Goal: Download file/media

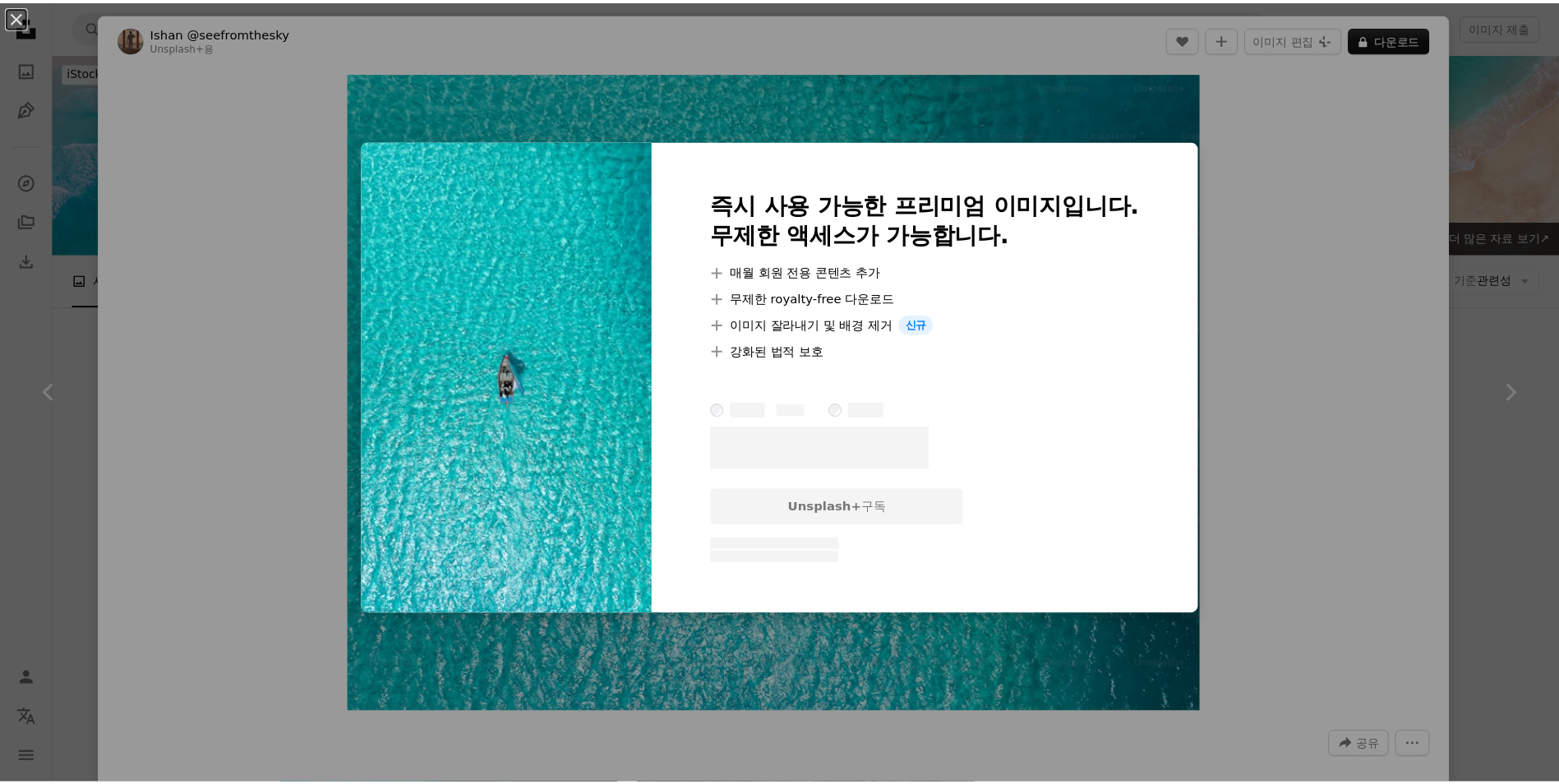
scroll to position [2301, 0]
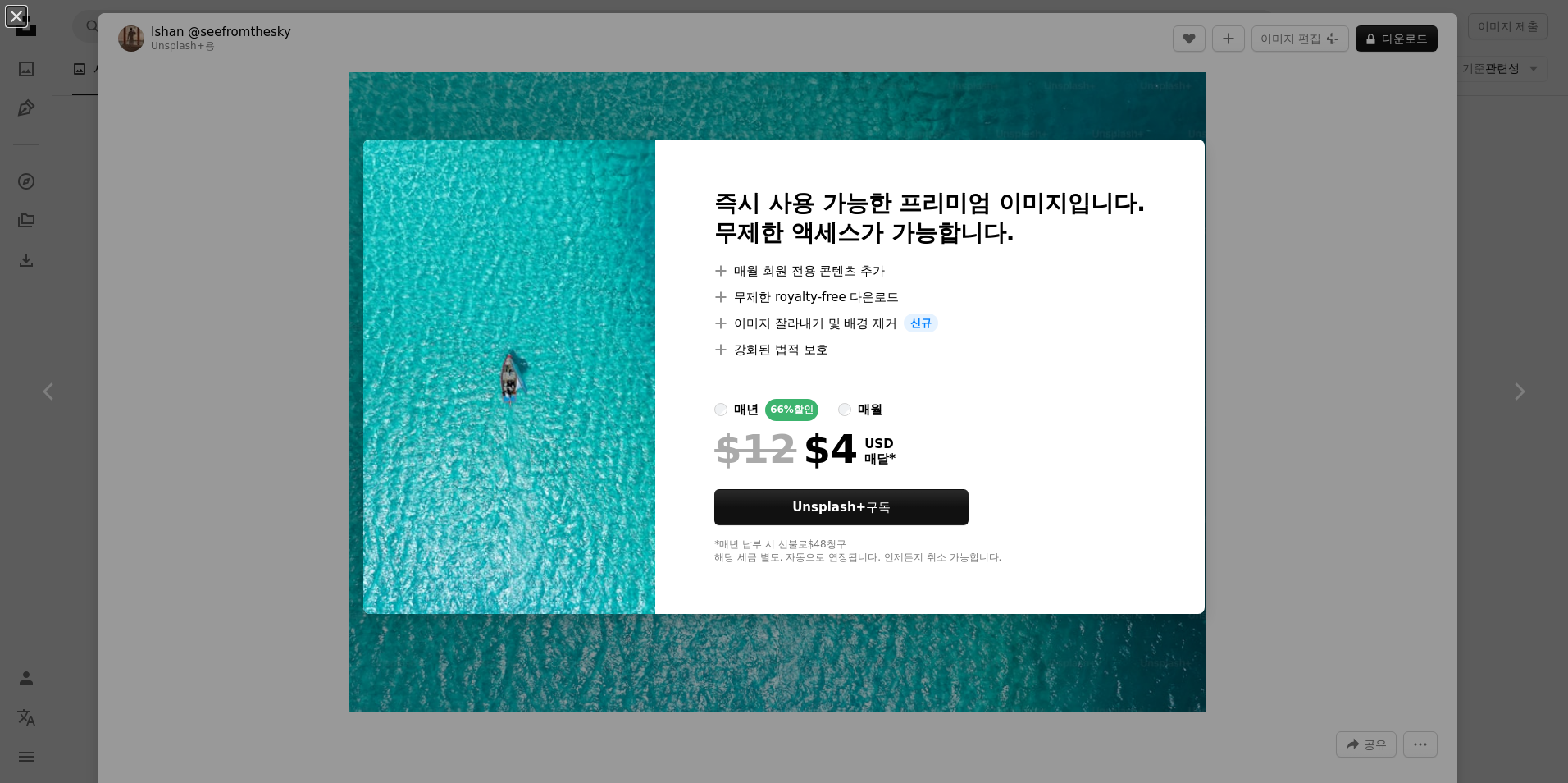
click at [1393, 252] on div "An X shape 즉시 사용 가능한 프리미엄 이미지입니다. 무제한 액세스가 가능합니다. A plus sign 매월 회원 전용 콘텐츠 추가 A…" at bounding box center [784, 391] width 1568 height 783
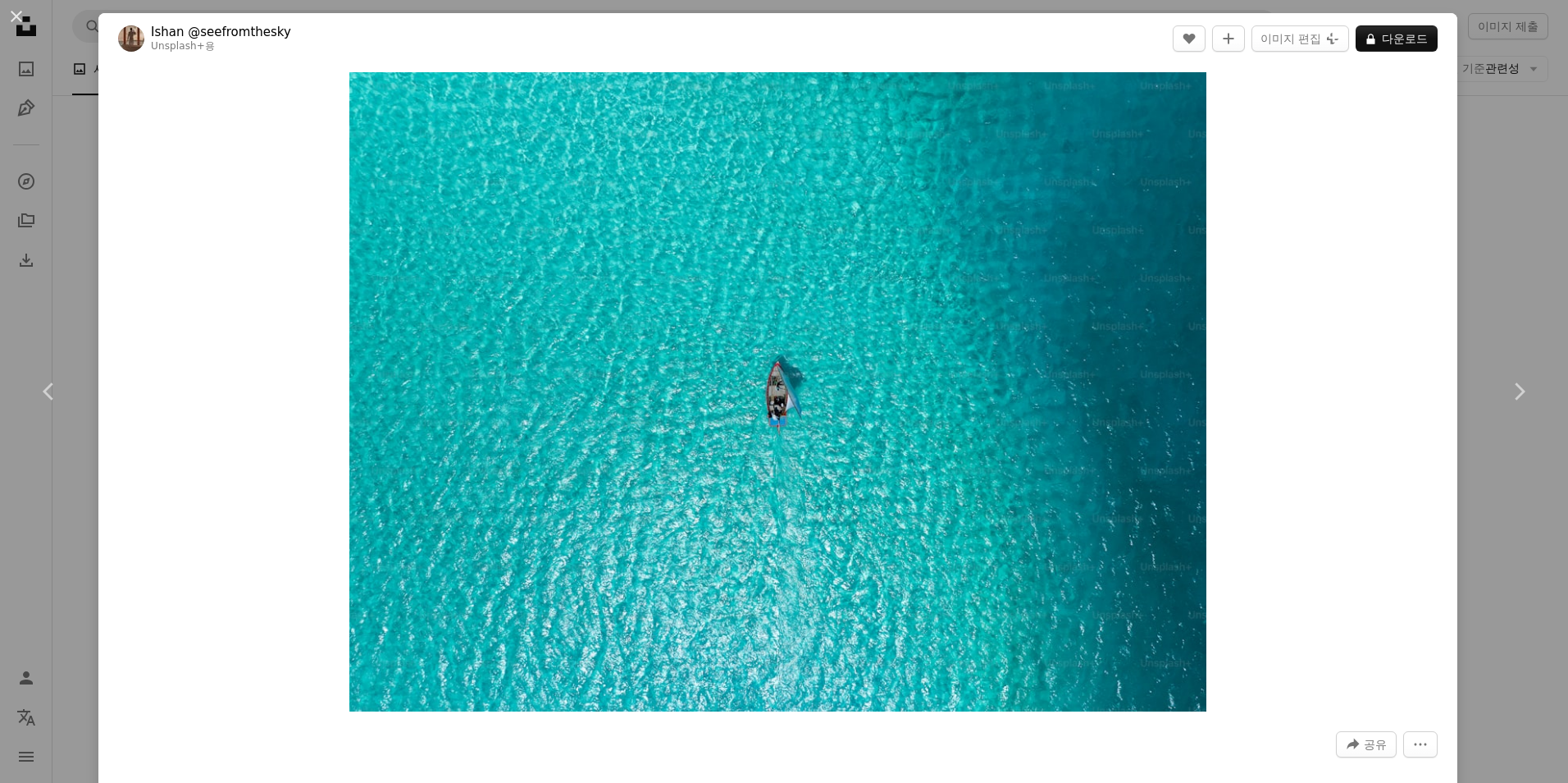
click at [1509, 210] on div "An X shape Chevron left Chevron right [PERSON_NAME] @seefromthesky Unsplash+ 용 …" at bounding box center [784, 391] width 1568 height 783
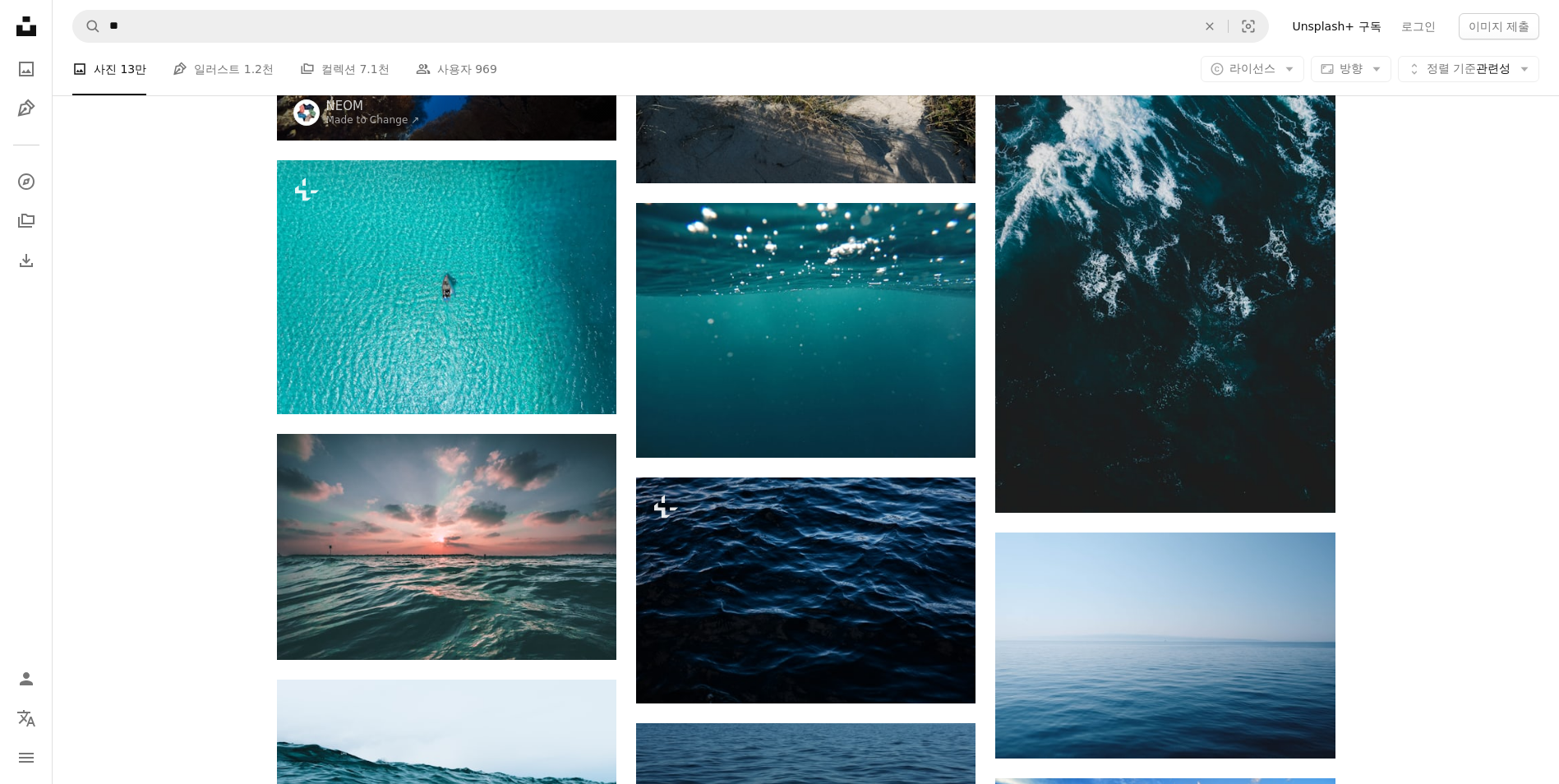
click at [113, 73] on li "A photo 사진 13만" at bounding box center [109, 69] width 74 height 52
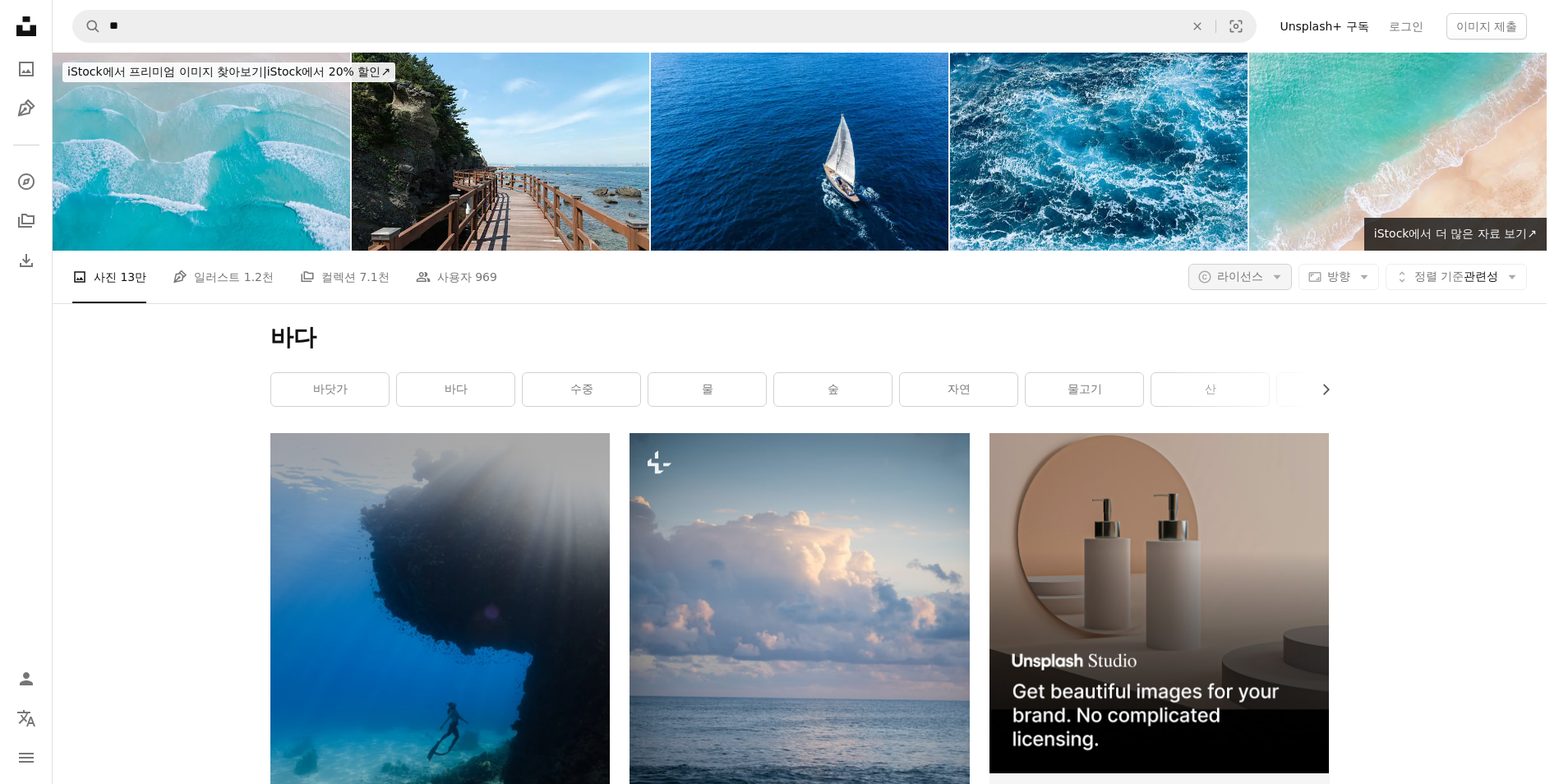
scroll to position [2301, 0]
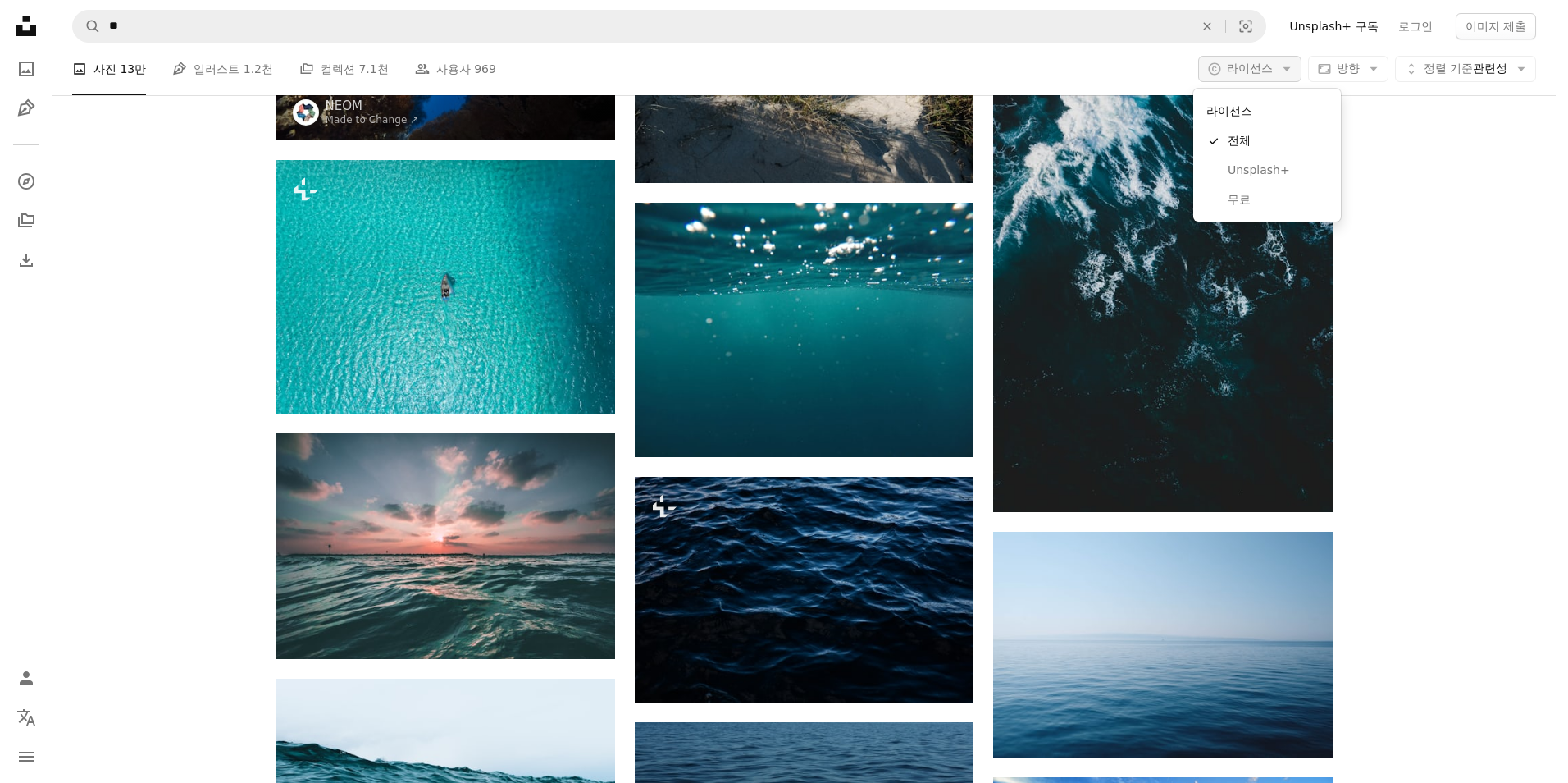
click at [1263, 78] on button "A copyright icon © 라이선스 Arrow down" at bounding box center [1249, 69] width 104 height 26
click at [1250, 201] on span "무료" at bounding box center [1277, 199] width 100 height 17
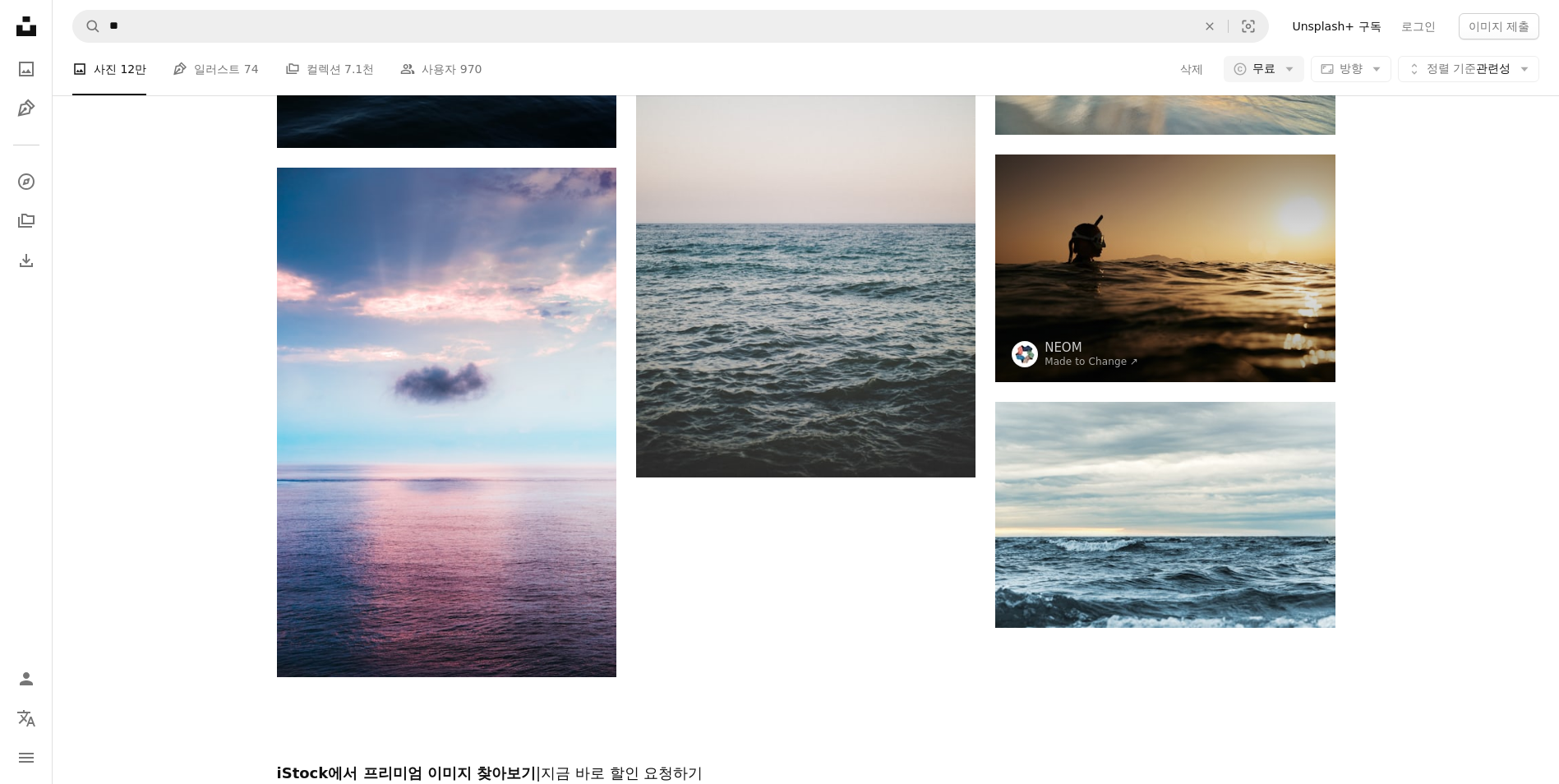
scroll to position [575, 0]
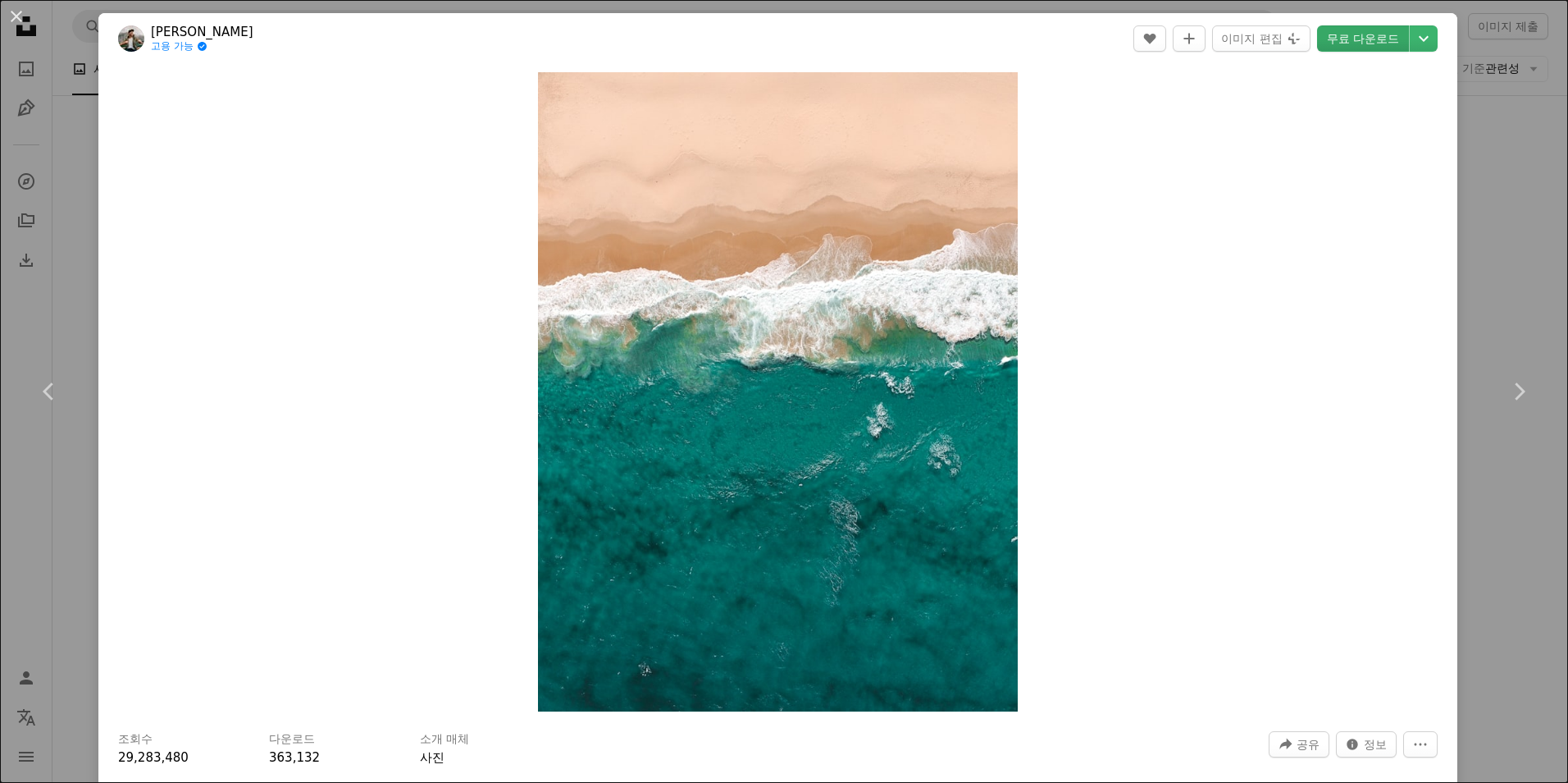
click at [1378, 33] on link "무료 다운로드" at bounding box center [1363, 38] width 92 height 26
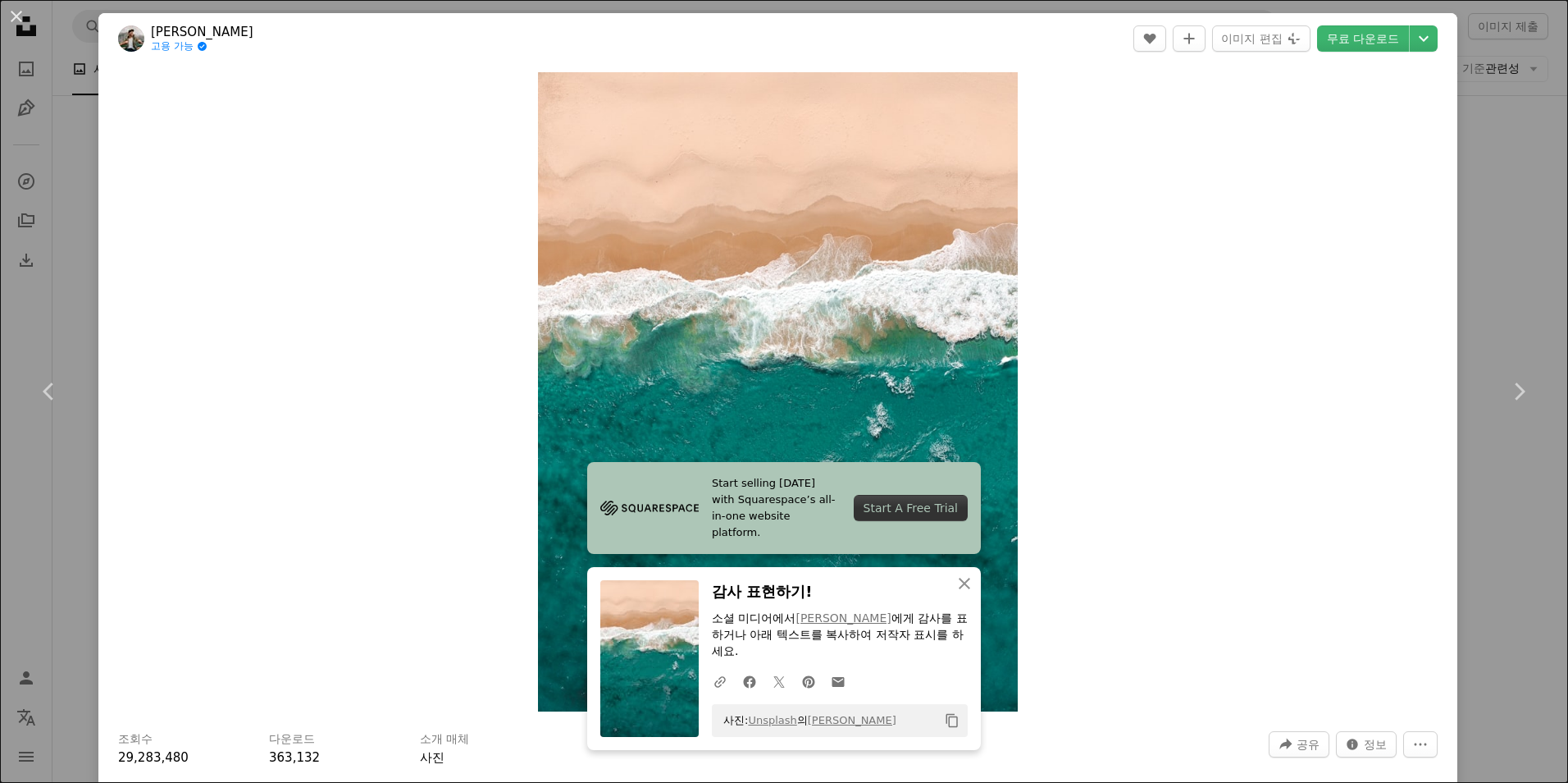
click at [1098, 139] on div "Zoom in" at bounding box center [777, 391] width 1359 height 656
click at [1410, 33] on icon "Chevron down" at bounding box center [1423, 38] width 26 height 20
click at [1324, 176] on span "원본 크기" at bounding box center [1312, 181] width 50 height 13
click at [1486, 583] on div "An X shape Chevron left Chevron right Start selling [DATE] with Squarespace’s a…" at bounding box center [784, 391] width 1568 height 783
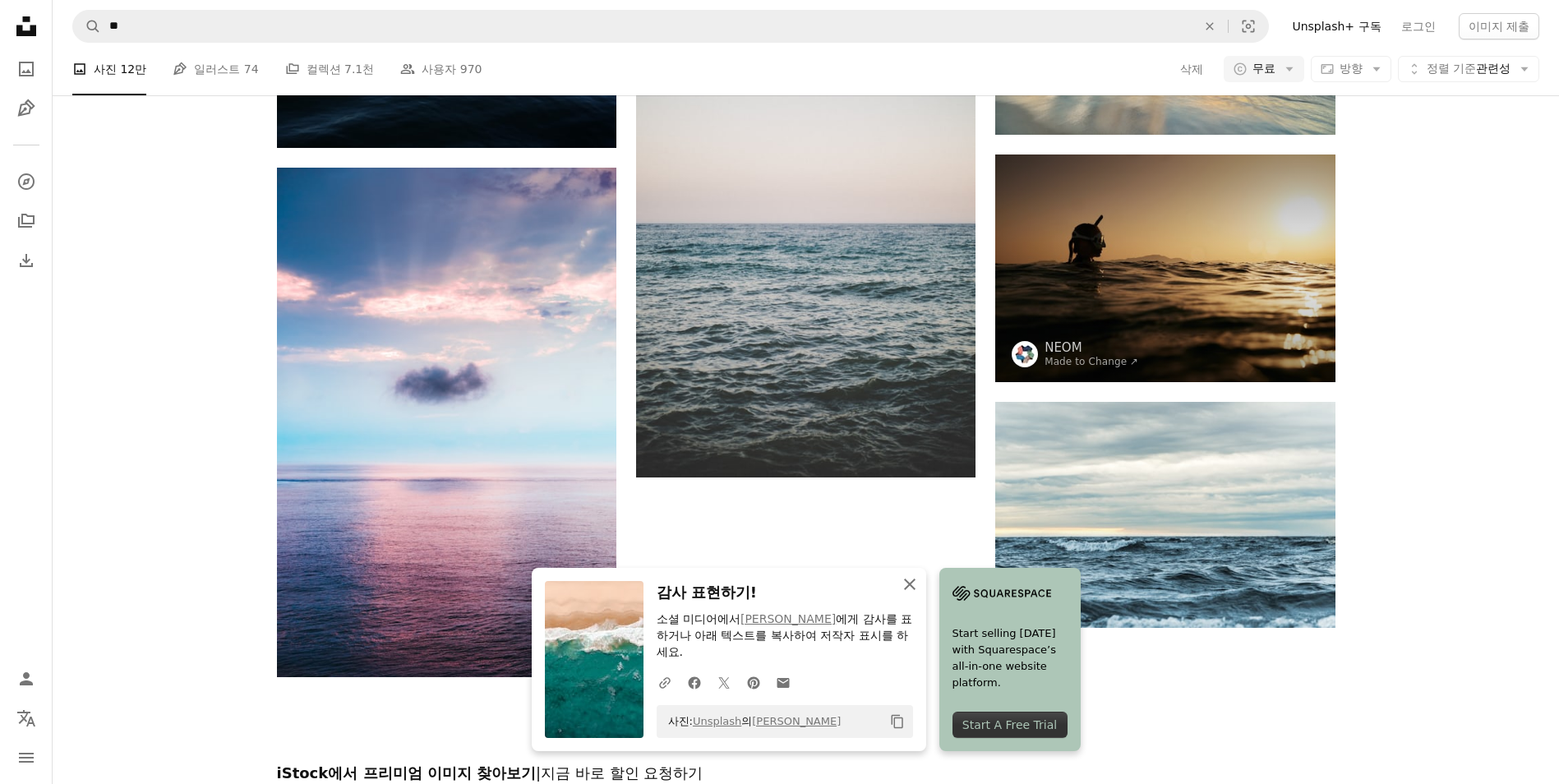
click at [906, 583] on icon "An X shape" at bounding box center [910, 583] width 20 height 20
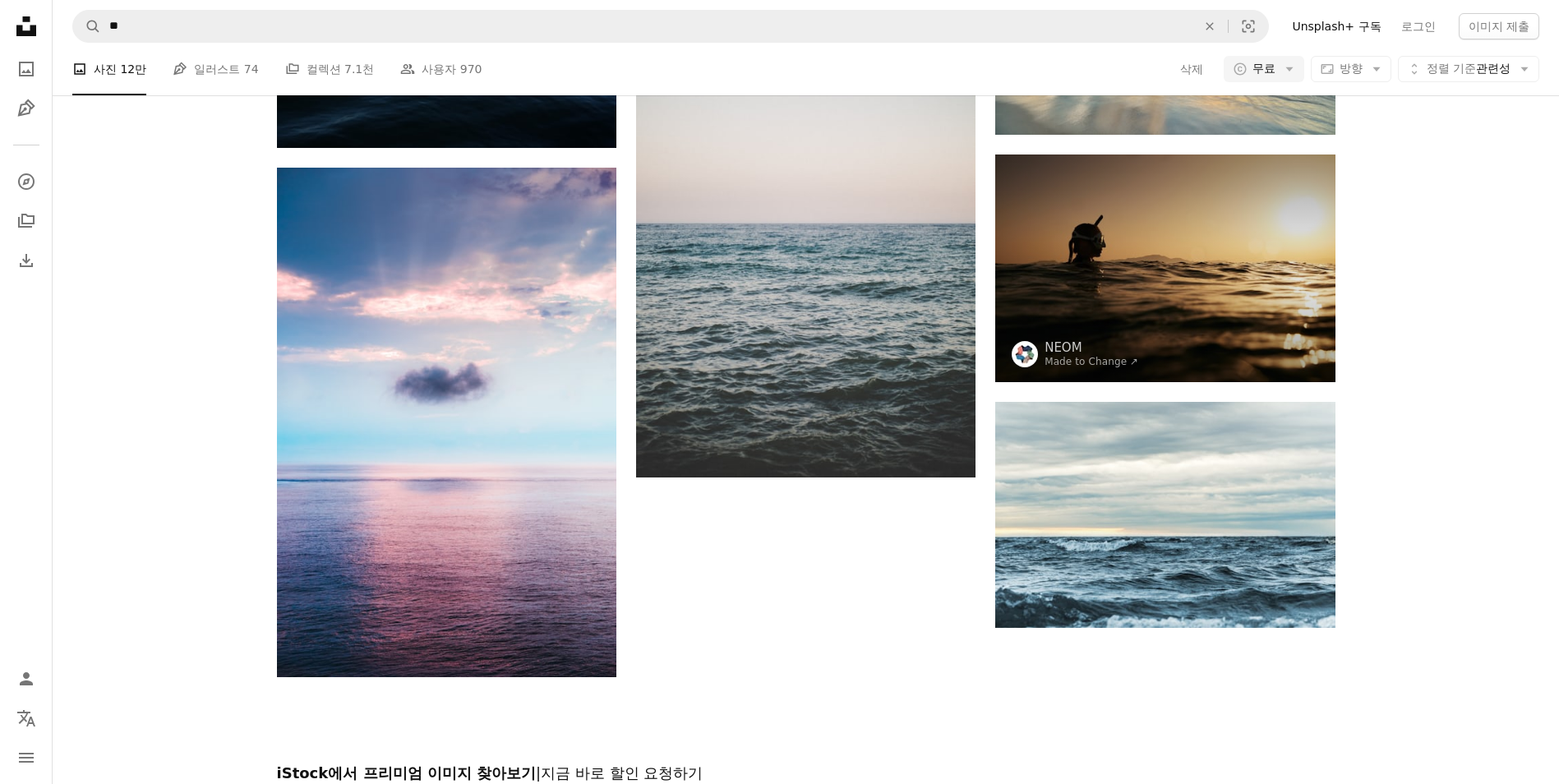
scroll to position [2957, 0]
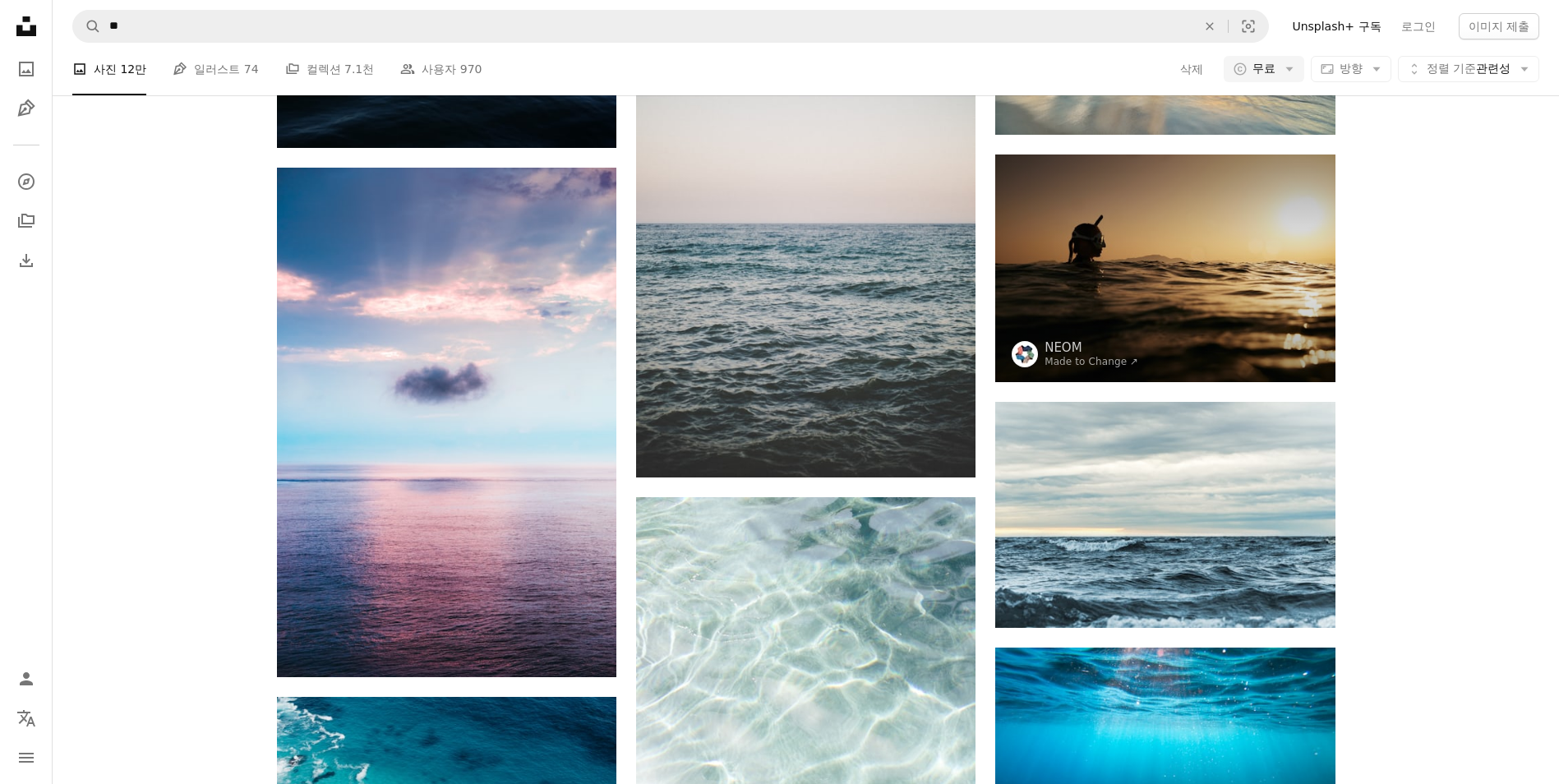
scroll to position [5833, 0]
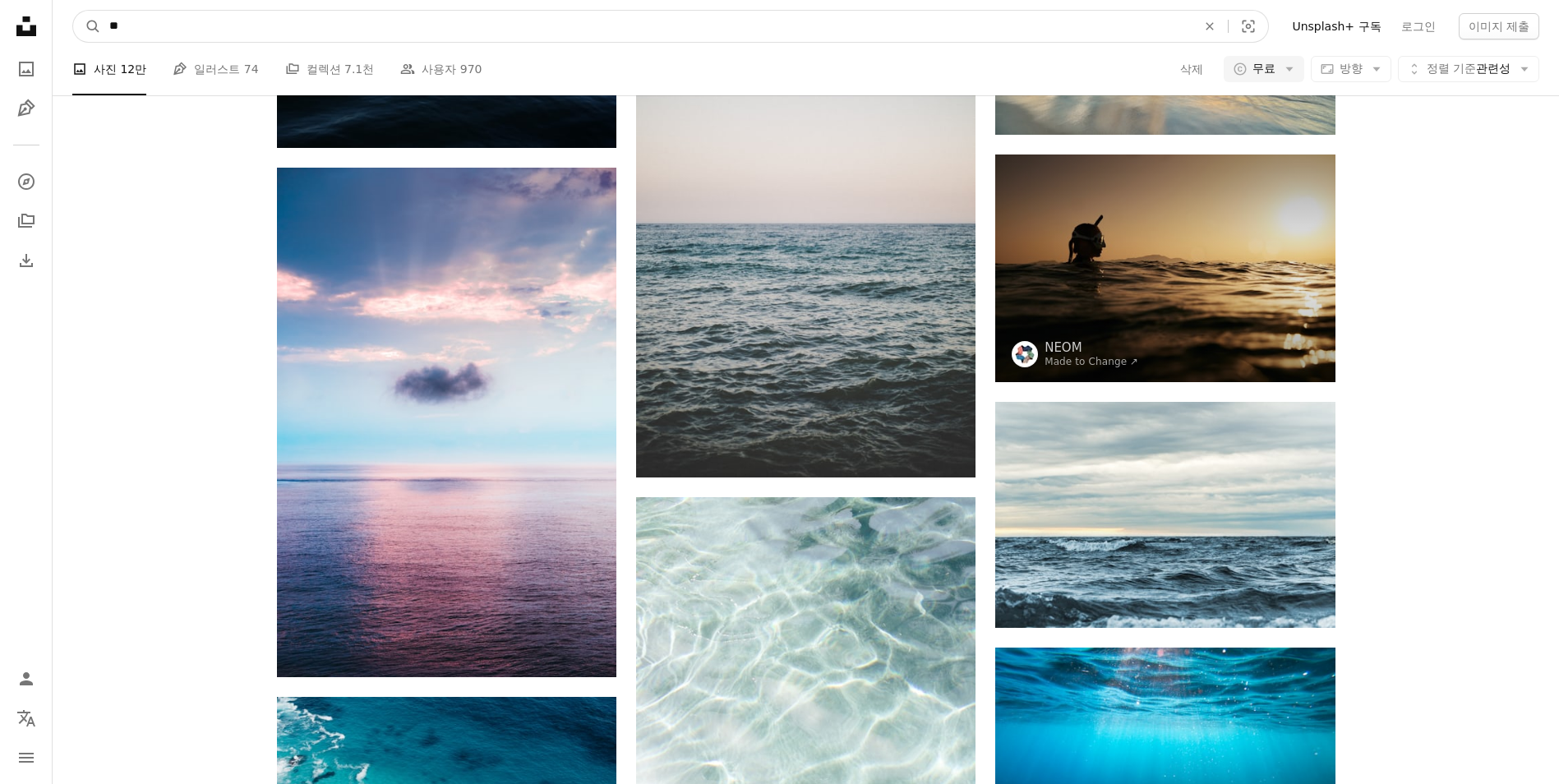
drag, startPoint x: 206, startPoint y: 14, endPoint x: 41, endPoint y: 30, distance: 165.8
click at [54, 28] on nav "A magnifying glass ** An X shape Visual search Filters Unsplash+ 구독 로그인 이미지 제출" at bounding box center [805, 26] width 1507 height 52
type input "**"
click button "A magnifying glass" at bounding box center [87, 26] width 28 height 31
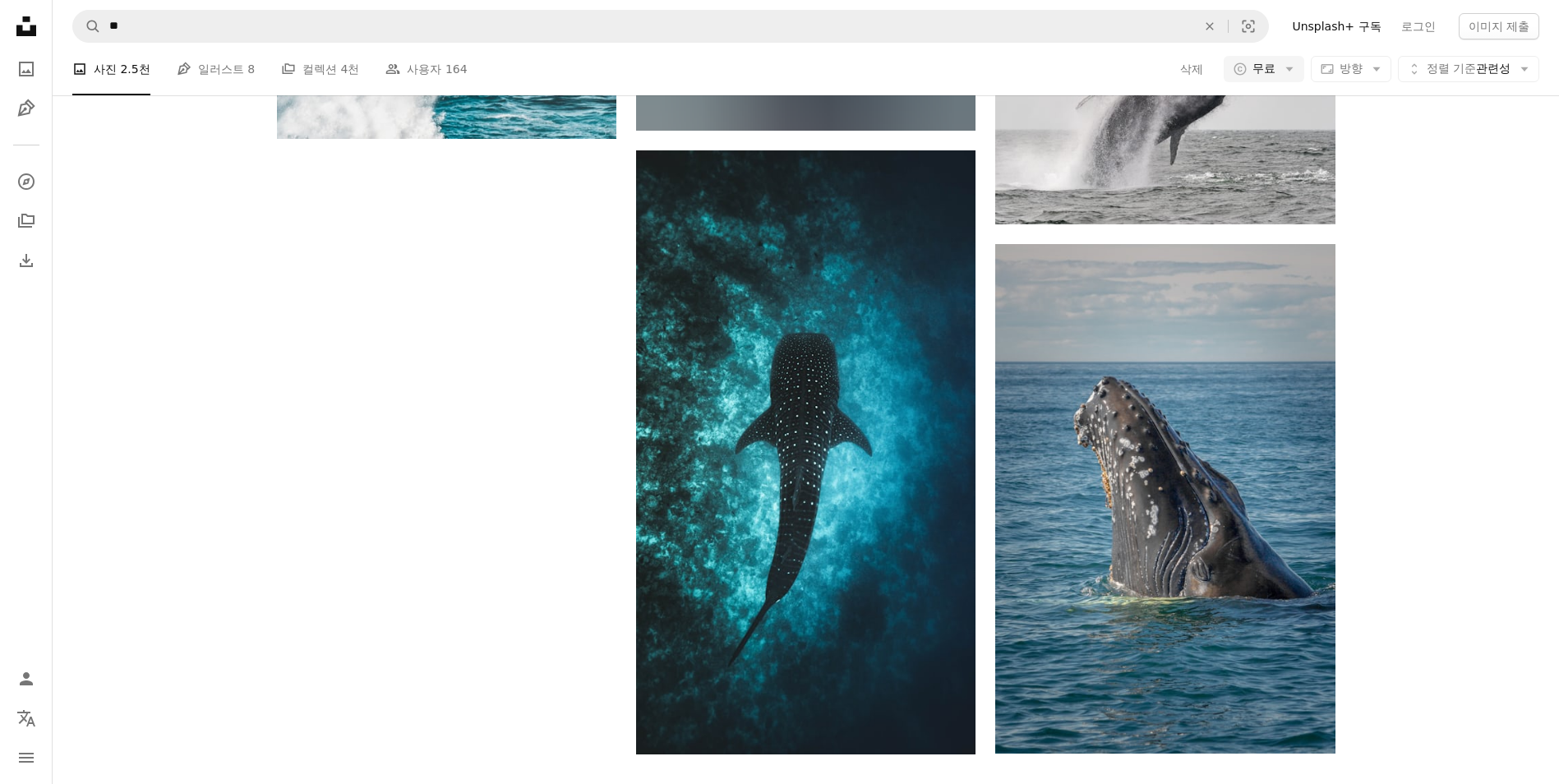
scroll to position [164, 0]
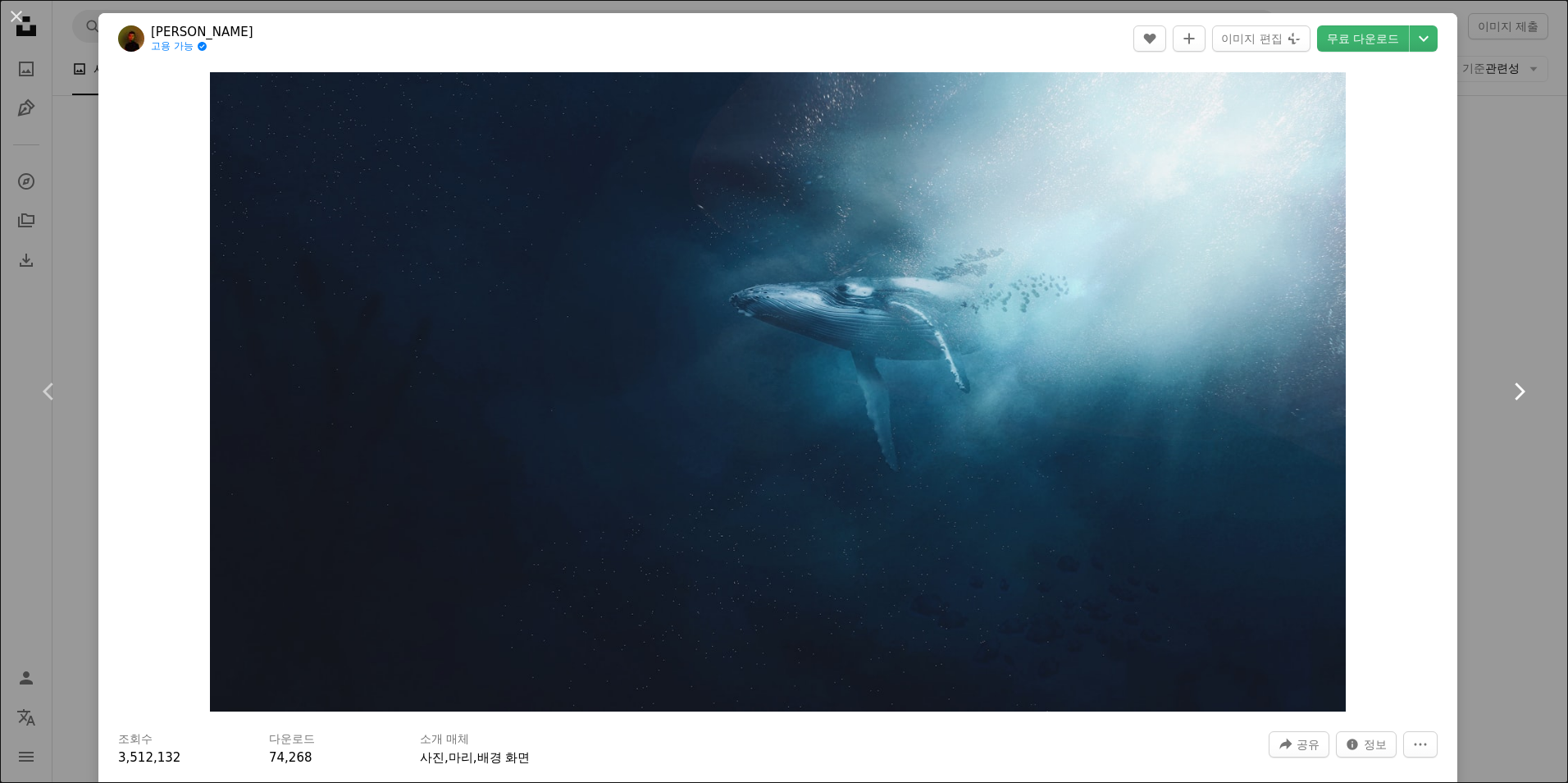
click at [1474, 326] on link "Chevron right" at bounding box center [1518, 391] width 98 height 158
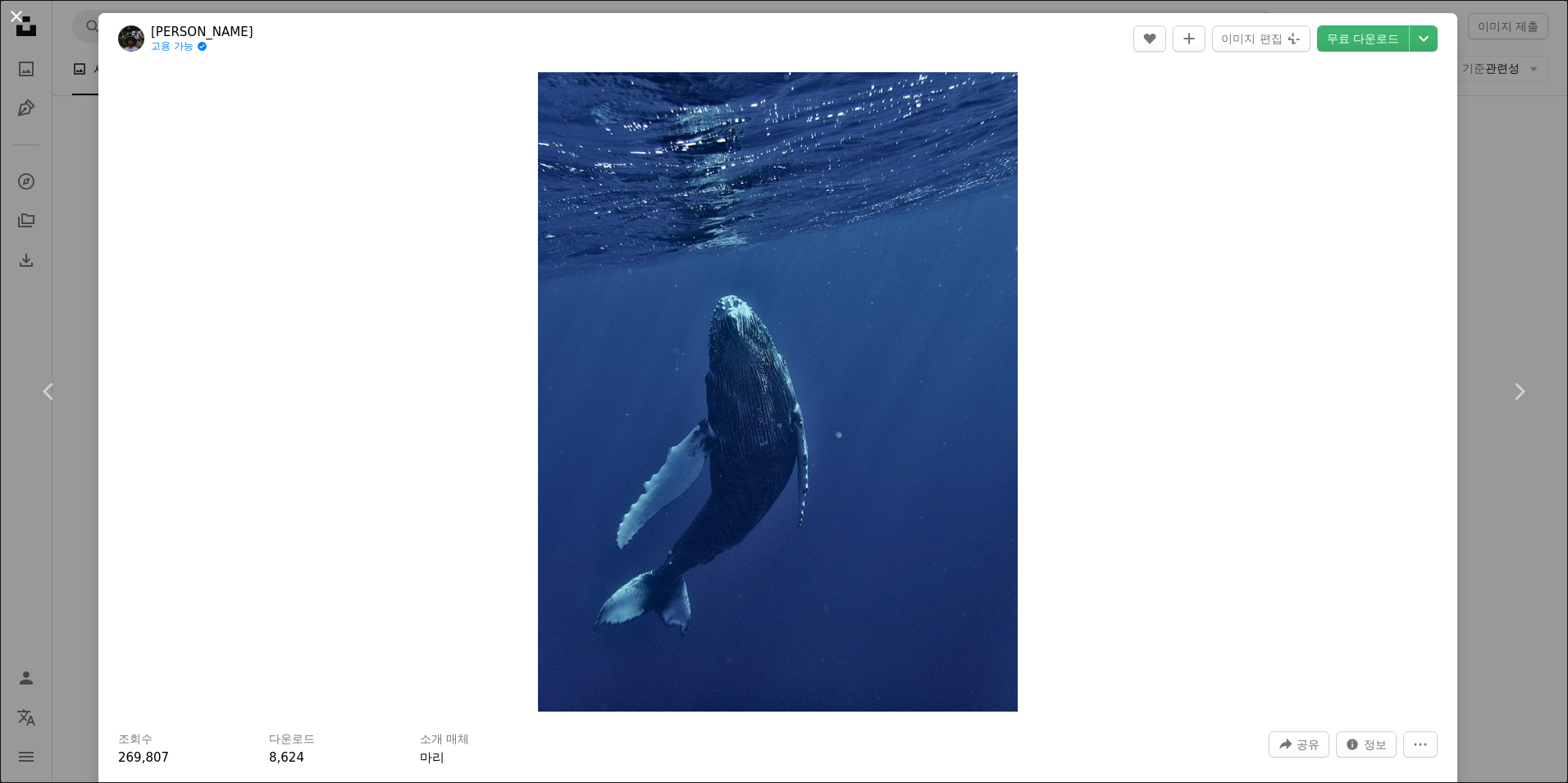
click at [15, 8] on button "An X shape" at bounding box center [17, 17] width 20 height 20
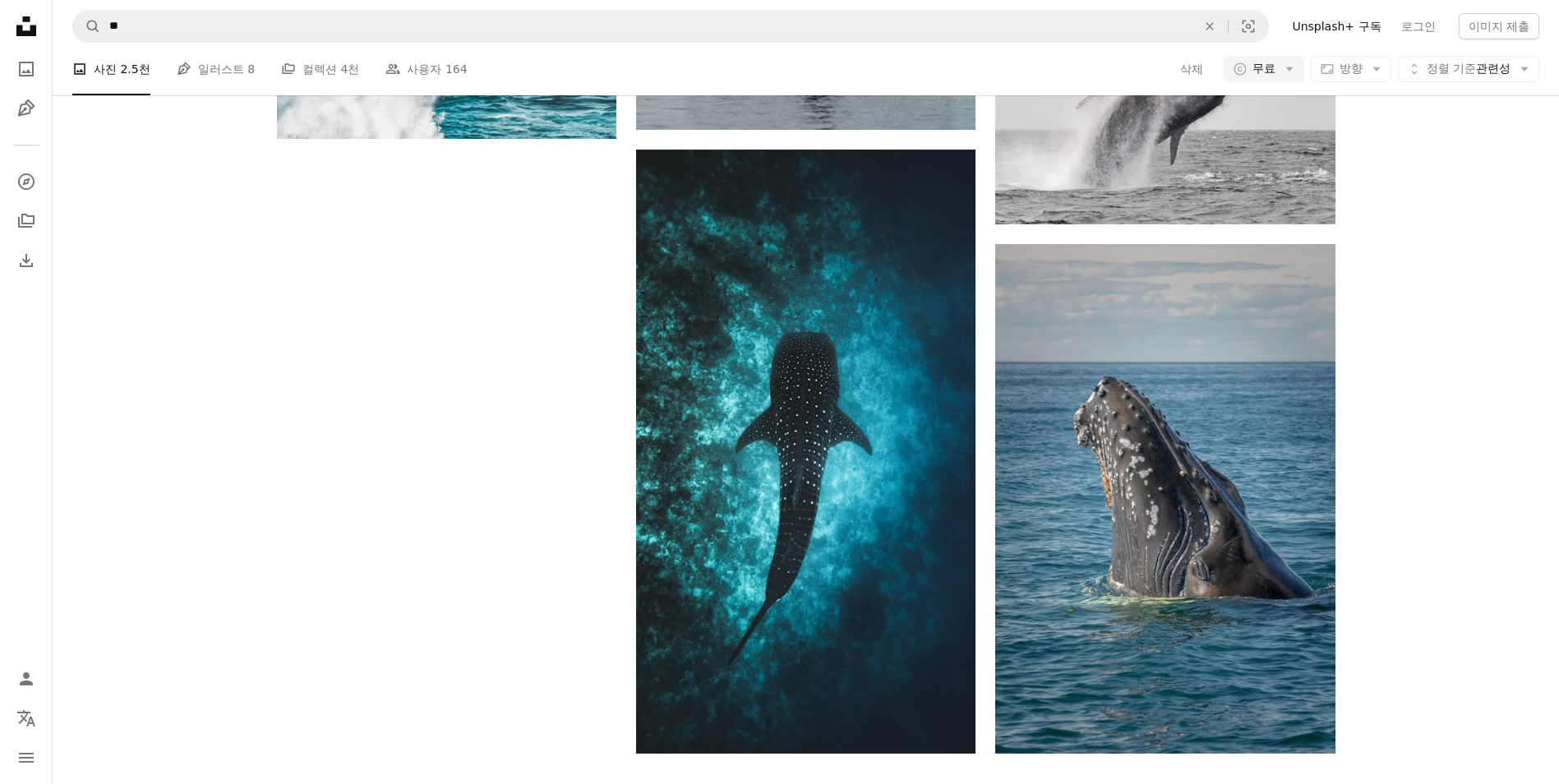
click at [15, 8] on nav "Unsplash logo Unsplash 홈 A photo Pen Tool A compass A stack of folders Download…" at bounding box center [26, 392] width 52 height 784
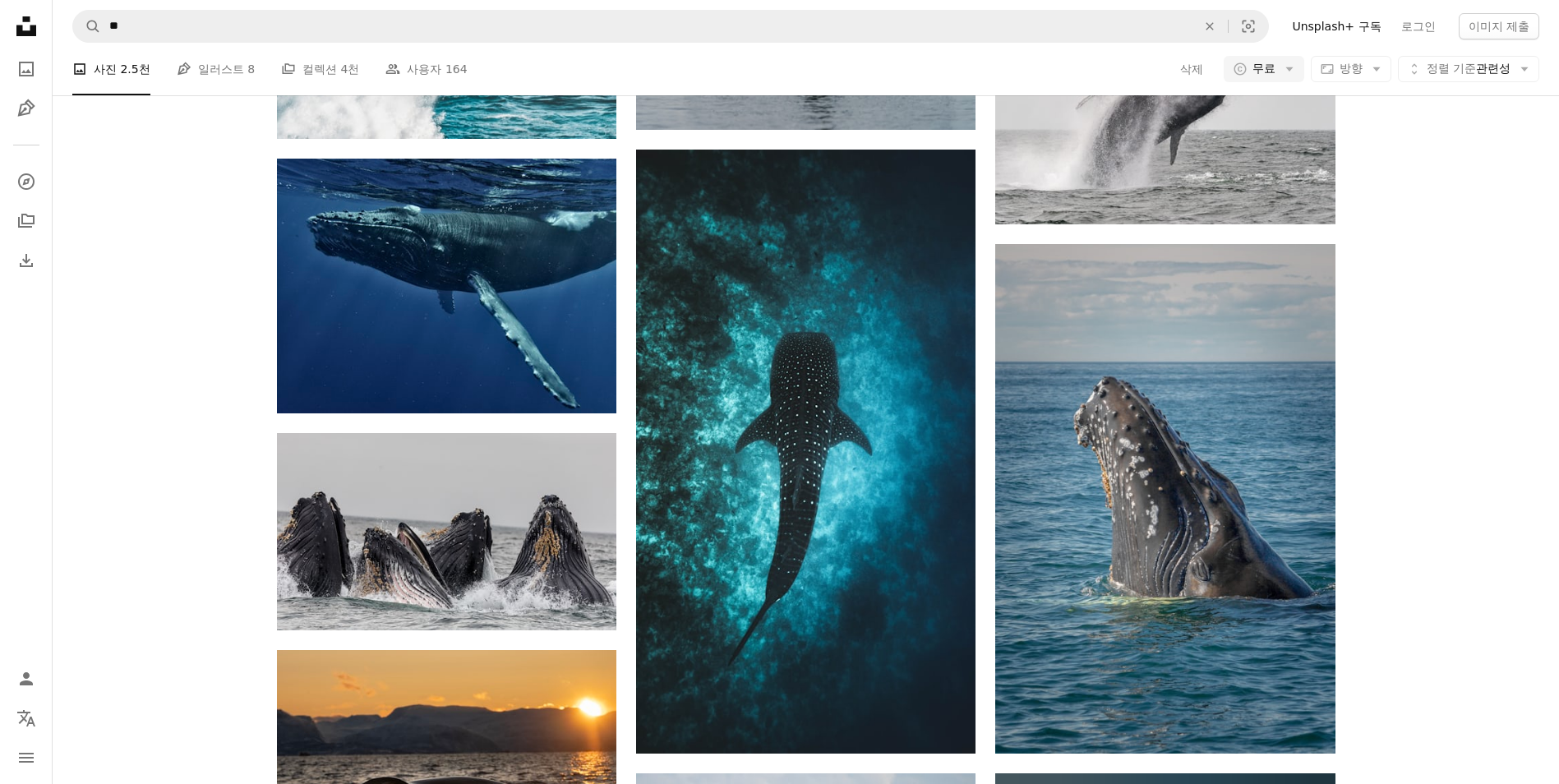
scroll to position [11173, 0]
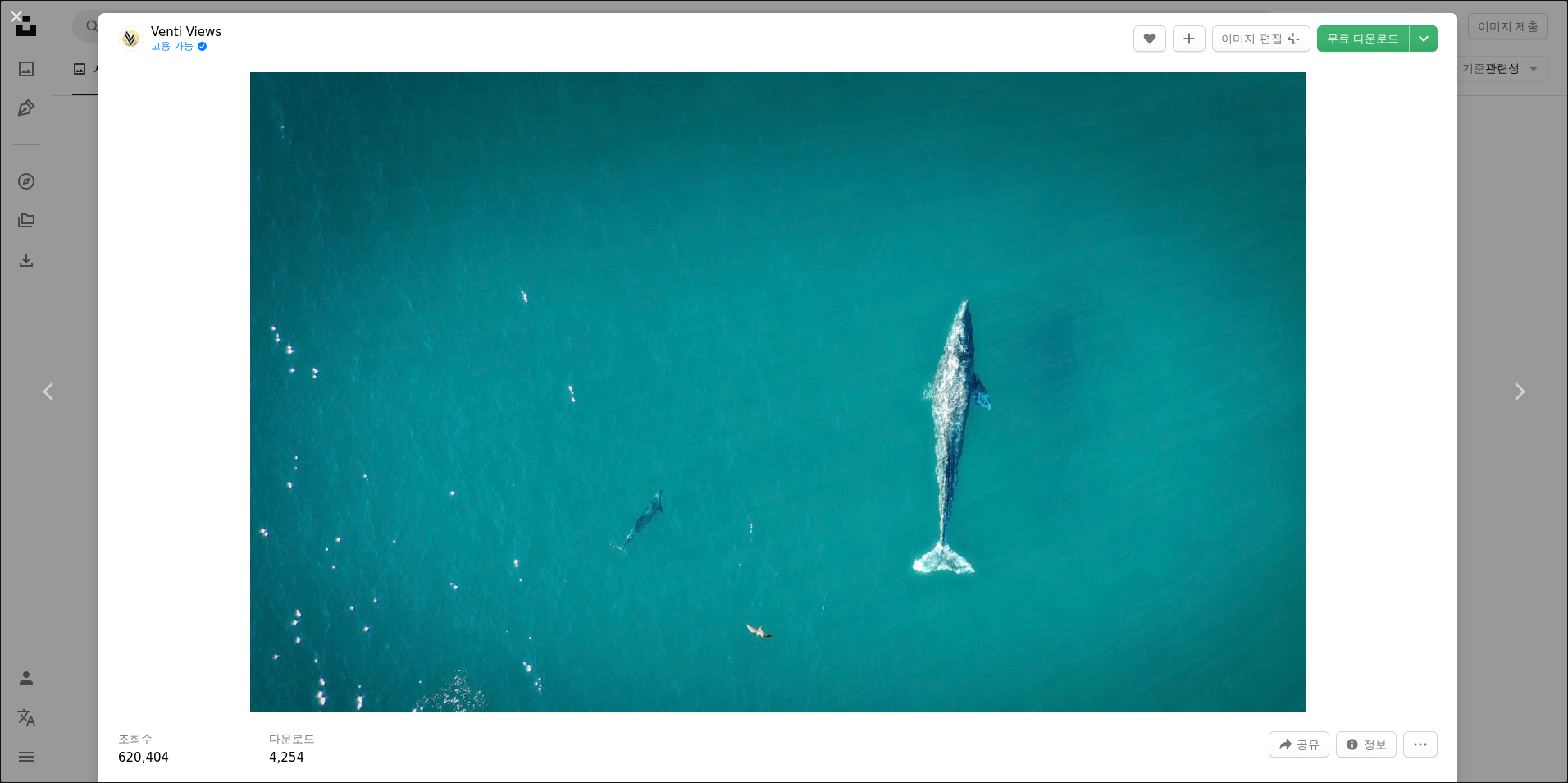
click at [1495, 176] on div "An X shape Chevron left Chevron right Venti Views 고용 가능 A checkmark inside of a…" at bounding box center [784, 391] width 1568 height 783
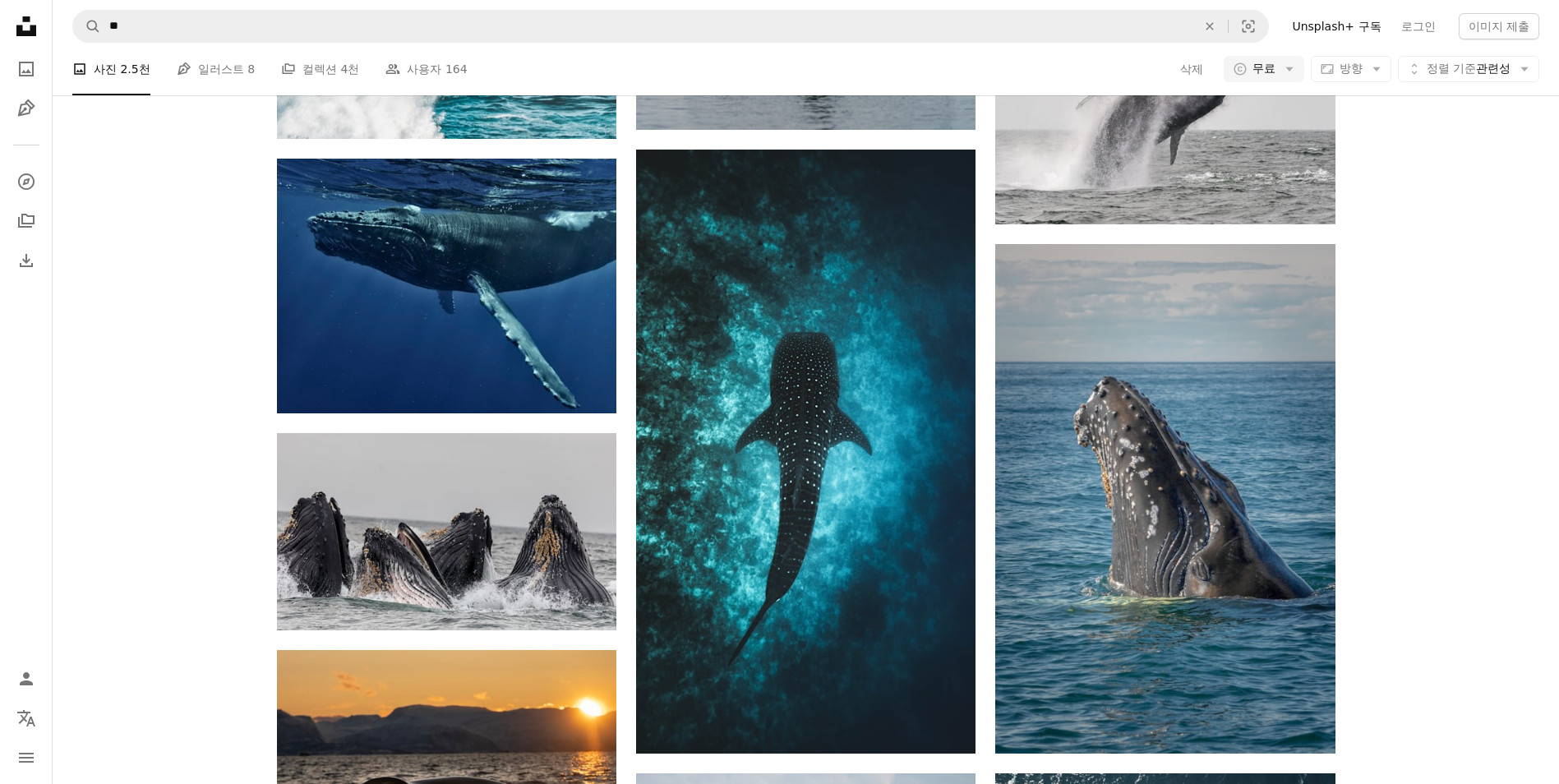
scroll to position [32533, 0]
